Goal: Transaction & Acquisition: Book appointment/travel/reservation

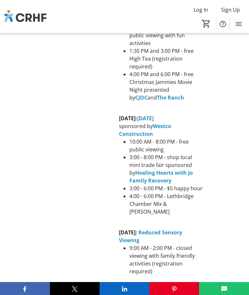
scroll to position [585, 0]
click at [153, 24] on strong "Seniors' Day" at bounding box center [153, 20] width 32 height 7
click at [185, 102] on li "4:00 PM and 6:00 PM - free Christmas Jammies Movie Night presented by CJOC and …" at bounding box center [167, 86] width 75 height 31
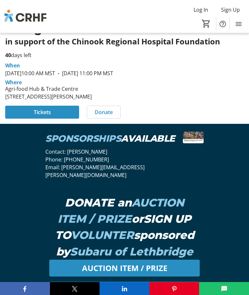
scroll to position [144, 0]
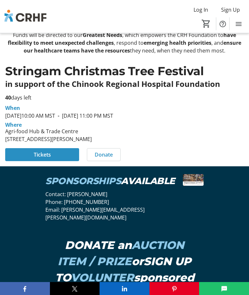
click at [45, 159] on span "Tickets" at bounding box center [42, 155] width 17 height 8
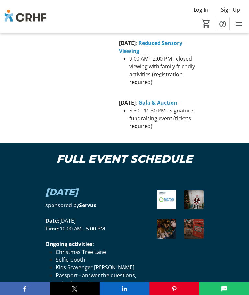
scroll to position [781, 0]
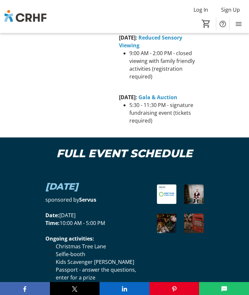
click at [226, 172] on div "FULL EVENT SCHEDULE" at bounding box center [124, 155] width 249 height 34
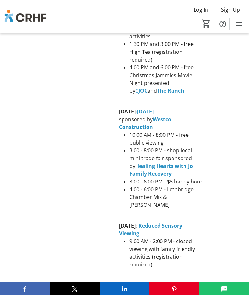
scroll to position [592, 0]
click at [219, 148] on div "EVENT SNAPSHOT [DATE] : [DATE] sponsored by Servus 10:00 AM - 5:00 PM - free pu…" at bounding box center [124, 114] width 249 height 424
click at [148, 95] on strong "CJOC" at bounding box center [141, 91] width 12 height 7
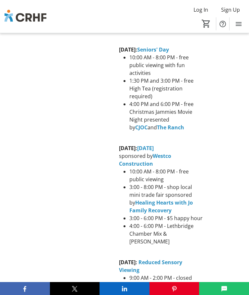
scroll to position [556, 0]
click at [172, 131] on strong "The Ranch" at bounding box center [170, 127] width 27 height 7
click at [148, 131] on strong "CJOC" at bounding box center [141, 127] width 12 height 7
click at [150, 77] on li "10:00 AM - 8:00 PM - free public viewing with fun activities" at bounding box center [167, 65] width 75 height 23
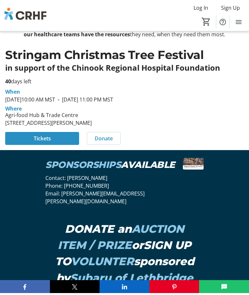
scroll to position [161, 0]
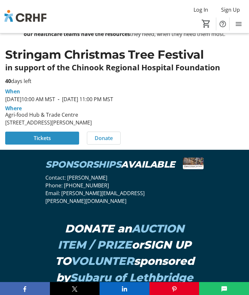
click at [49, 142] on span "Tickets" at bounding box center [42, 138] width 17 height 8
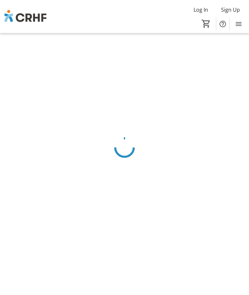
scroll to position [22, 0]
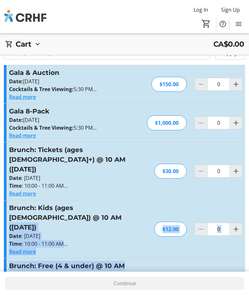
click at [160, 259] on div "Brunch: Free (4 & under) @ 10 AM ([DATE]) Date : [DATE] Time : 10:00 - 11:00 AM…" at bounding box center [125, 283] width 242 height 48
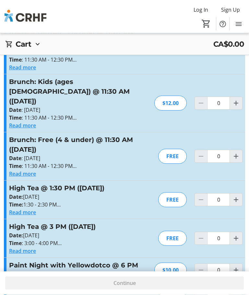
scroll to position [314, 0]
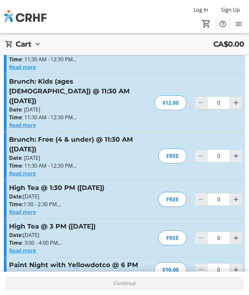
click at [25, 208] on button "Read more" at bounding box center [22, 212] width 27 height 8
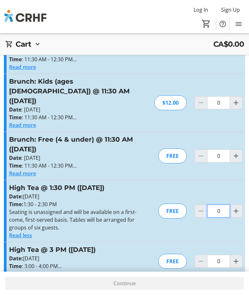
click at [221, 205] on input "0" at bounding box center [218, 211] width 23 height 13
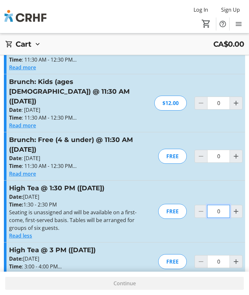
type input "2"
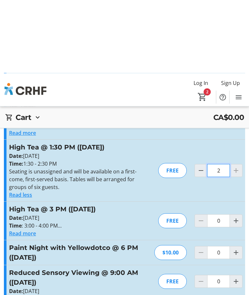
scroll to position [447, 0]
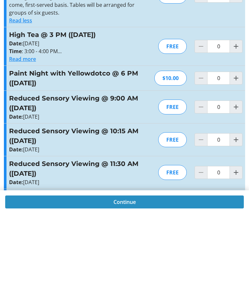
click at [128, 280] on span "Continue" at bounding box center [125, 284] width 22 height 8
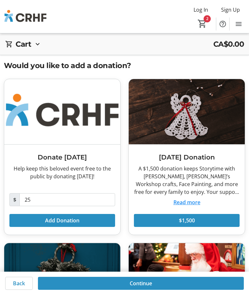
click at [207, 19] on mat-icon "2" at bounding box center [203, 24] width 10 height 10
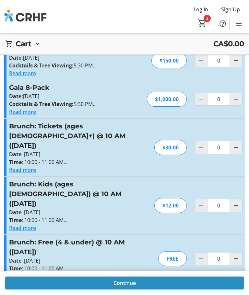
type input "2"
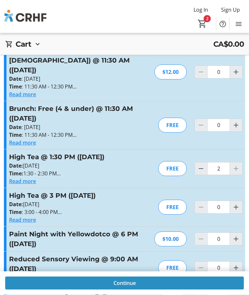
scroll to position [345, 0]
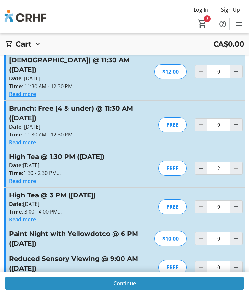
click at [245, 151] on section "Promo or Passcode Apply Gala & Auction Date: [DATE] Cocktails & Tree Viewing: 5…" at bounding box center [124, 52] width 249 height 675
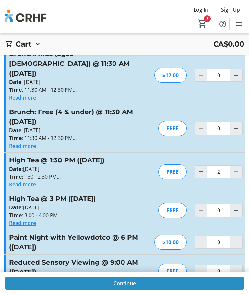
scroll to position [340, 0]
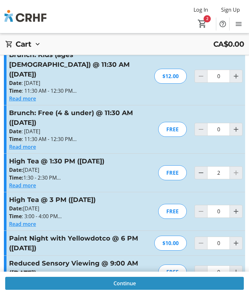
click at [28, 182] on button "Read more" at bounding box center [22, 186] width 27 height 8
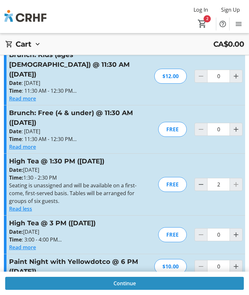
click at [27, 205] on button "Read less" at bounding box center [20, 209] width 23 height 8
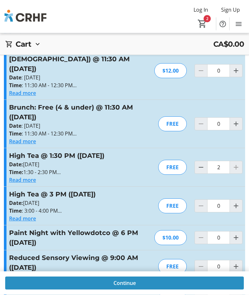
scroll to position [402, 0]
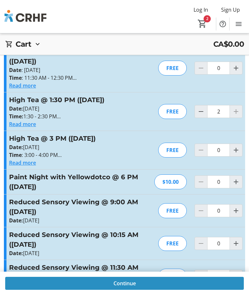
click at [132, 288] on span "Continue" at bounding box center [125, 284] width 22 height 8
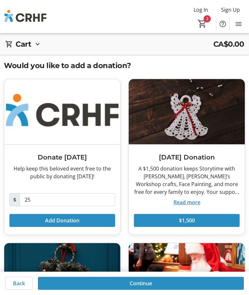
click at [212, 18] on div "2" at bounding box center [206, 24] width 19 height 13
click at [207, 18] on span "Cart" at bounding box center [203, 24] width 12 height 12
